Goal: Obtain resource: Obtain resource

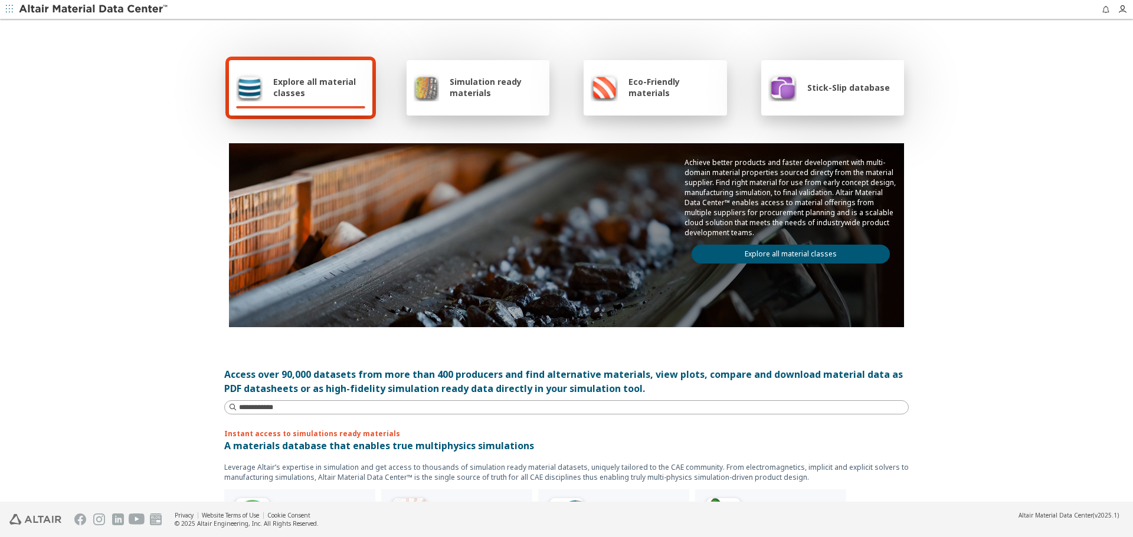
click at [464, 87] on span "Simulation ready materials" at bounding box center [496, 87] width 93 height 22
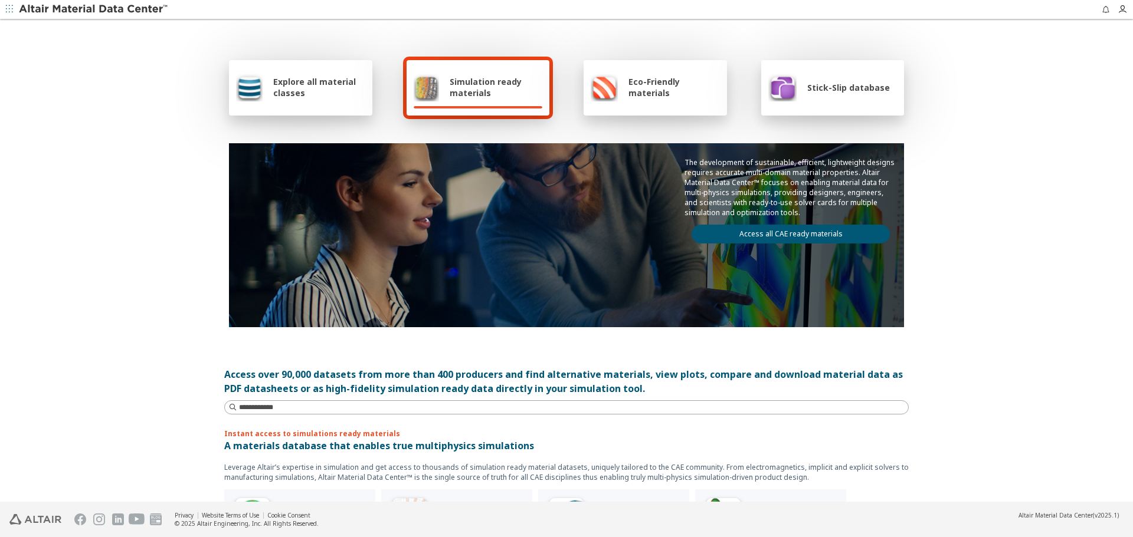
click at [464, 87] on span "Simulation ready materials" at bounding box center [496, 87] width 93 height 22
click at [785, 232] on link "Access all CAE ready materials" at bounding box center [790, 234] width 198 height 19
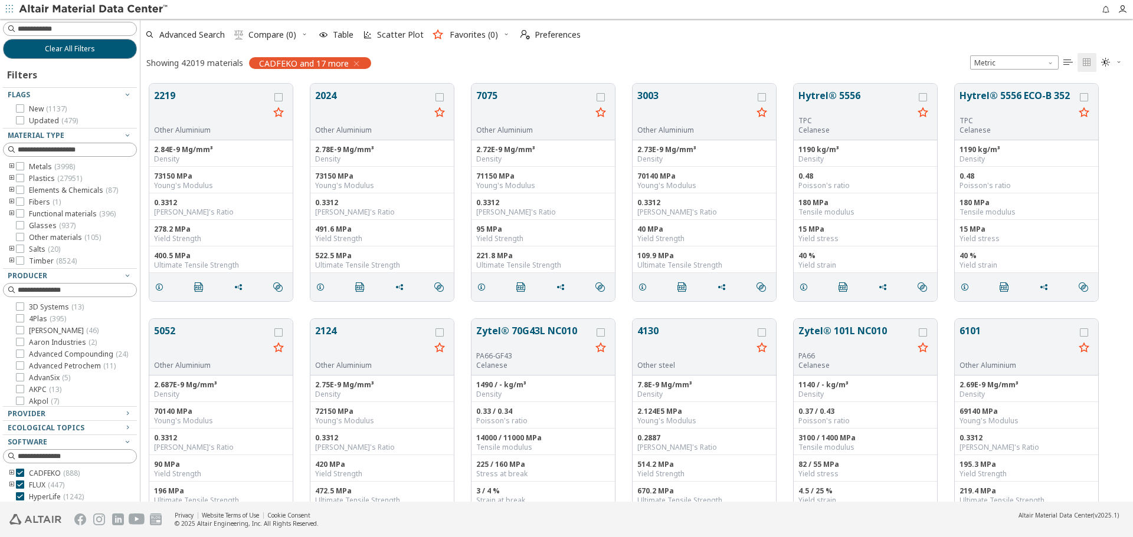
scroll to position [418, 981]
drag, startPoint x: 147, startPoint y: 176, endPoint x: 143, endPoint y: 328, distance: 151.7
click at [143, 328] on div "Clear All Filters Filters Flags New ( 1137 ) Updated ( 479 ) Material Type Meta…" at bounding box center [566, 260] width 1133 height 483
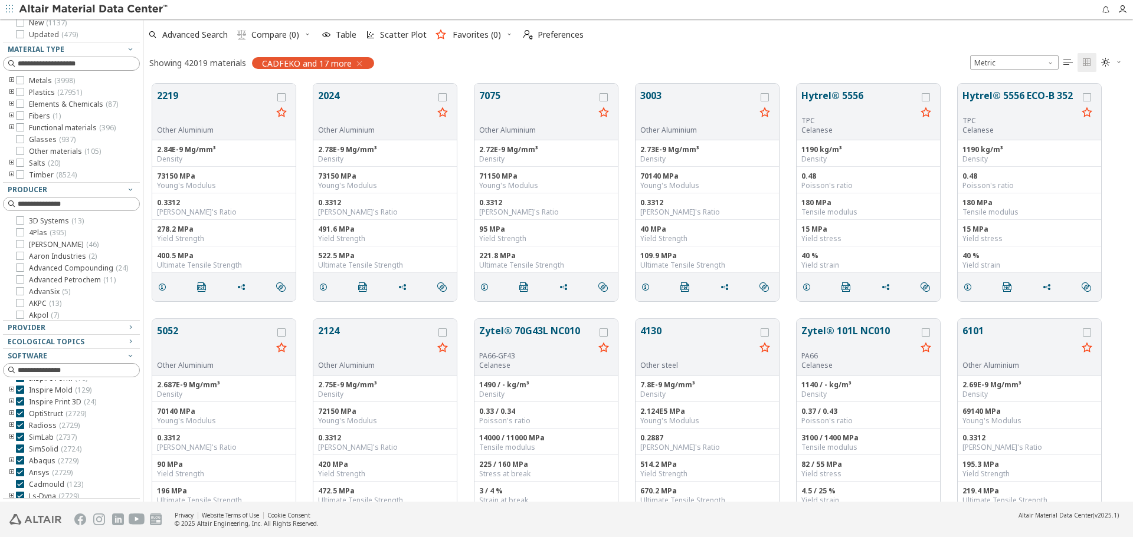
scroll to position [106, 0]
click at [10, 432] on icon "toogle group" at bounding box center [12, 432] width 8 height 9
click at [10, 428] on icon "toogle group" at bounding box center [12, 422] width 8 height 9
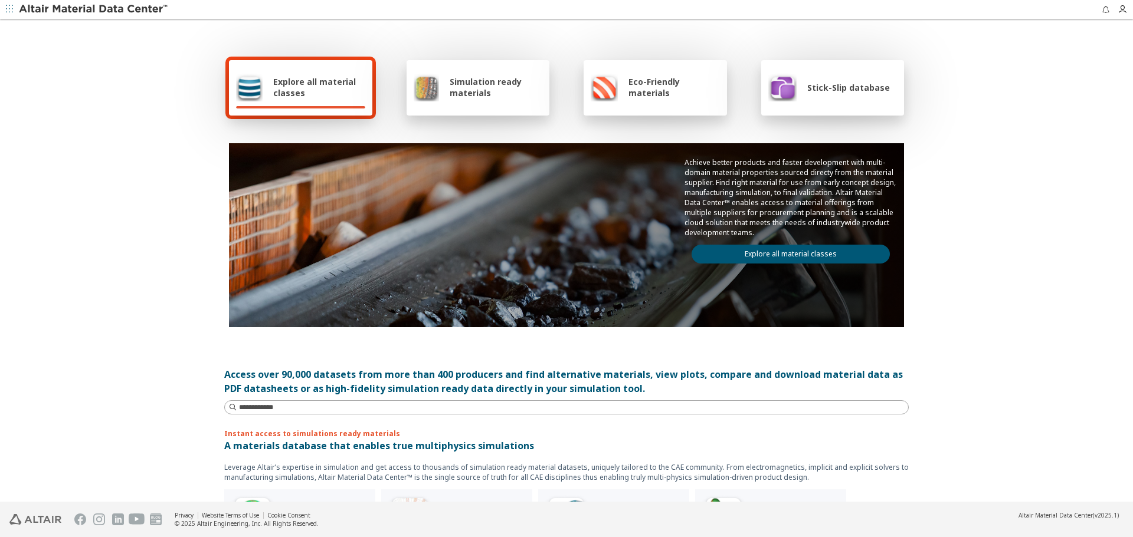
click at [450, 96] on span "Simulation ready materials" at bounding box center [496, 87] width 93 height 22
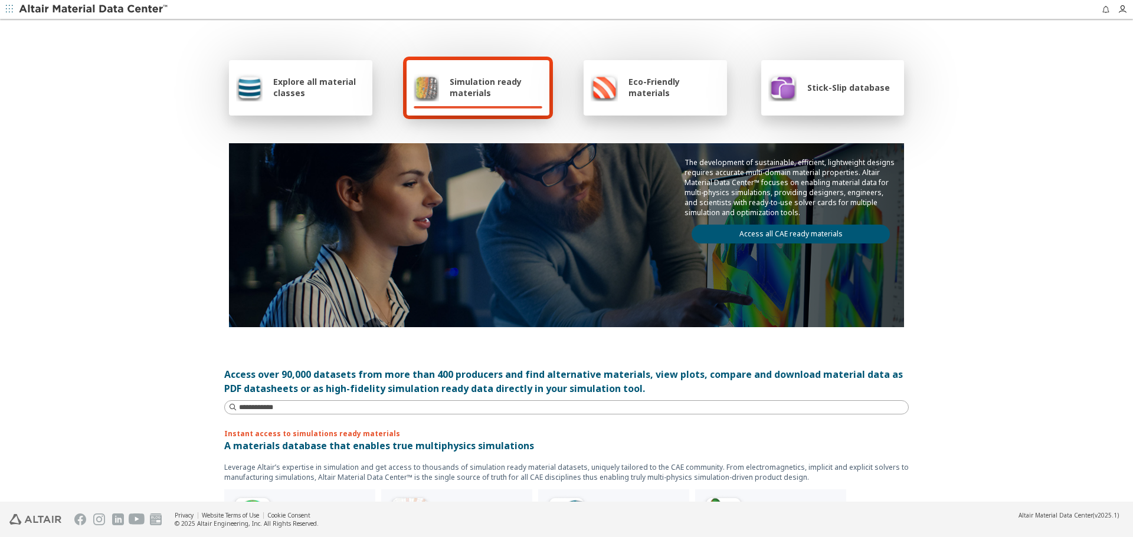
click at [750, 237] on link "Access all CAE ready materials" at bounding box center [790, 234] width 198 height 19
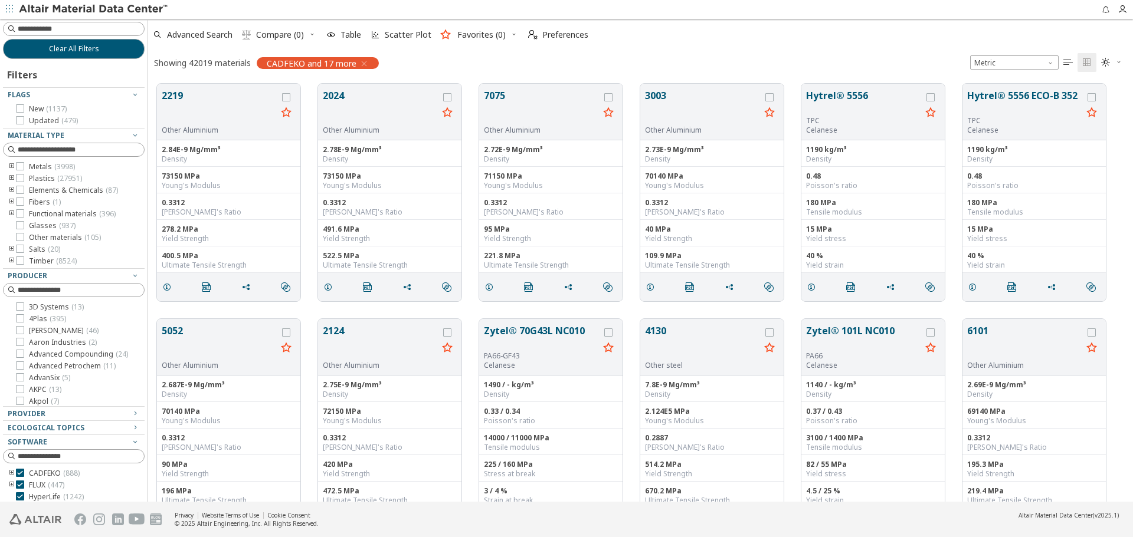
scroll to position [418, 973]
drag, startPoint x: 137, startPoint y: 320, endPoint x: 151, endPoint y: 343, distance: 26.5
click at [151, 343] on div "Clear All Filters Filters Flags New ( 1137 ) Updated ( 479 ) Material Type Meta…" at bounding box center [566, 260] width 1133 height 483
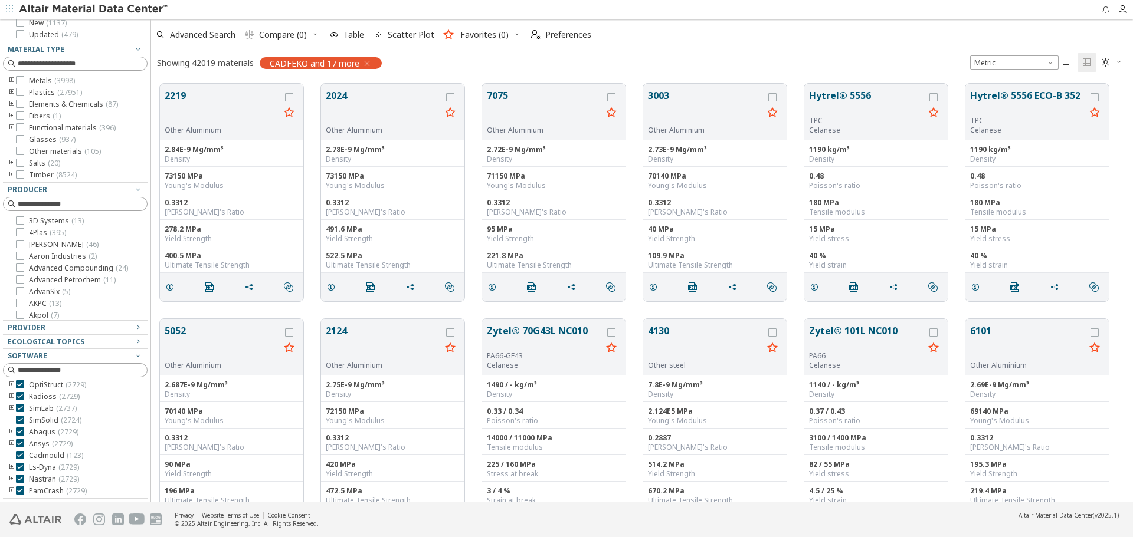
scroll to position [106, 0]
click at [12, 394] on icon "toogle group" at bounding box center [12, 396] width 8 height 9
click at [11, 392] on icon "toogle group" at bounding box center [12, 387] width 8 height 9
click at [11, 396] on icon "toogle group" at bounding box center [12, 396] width 8 height 9
